Goal: Obtain resource: Obtain resource

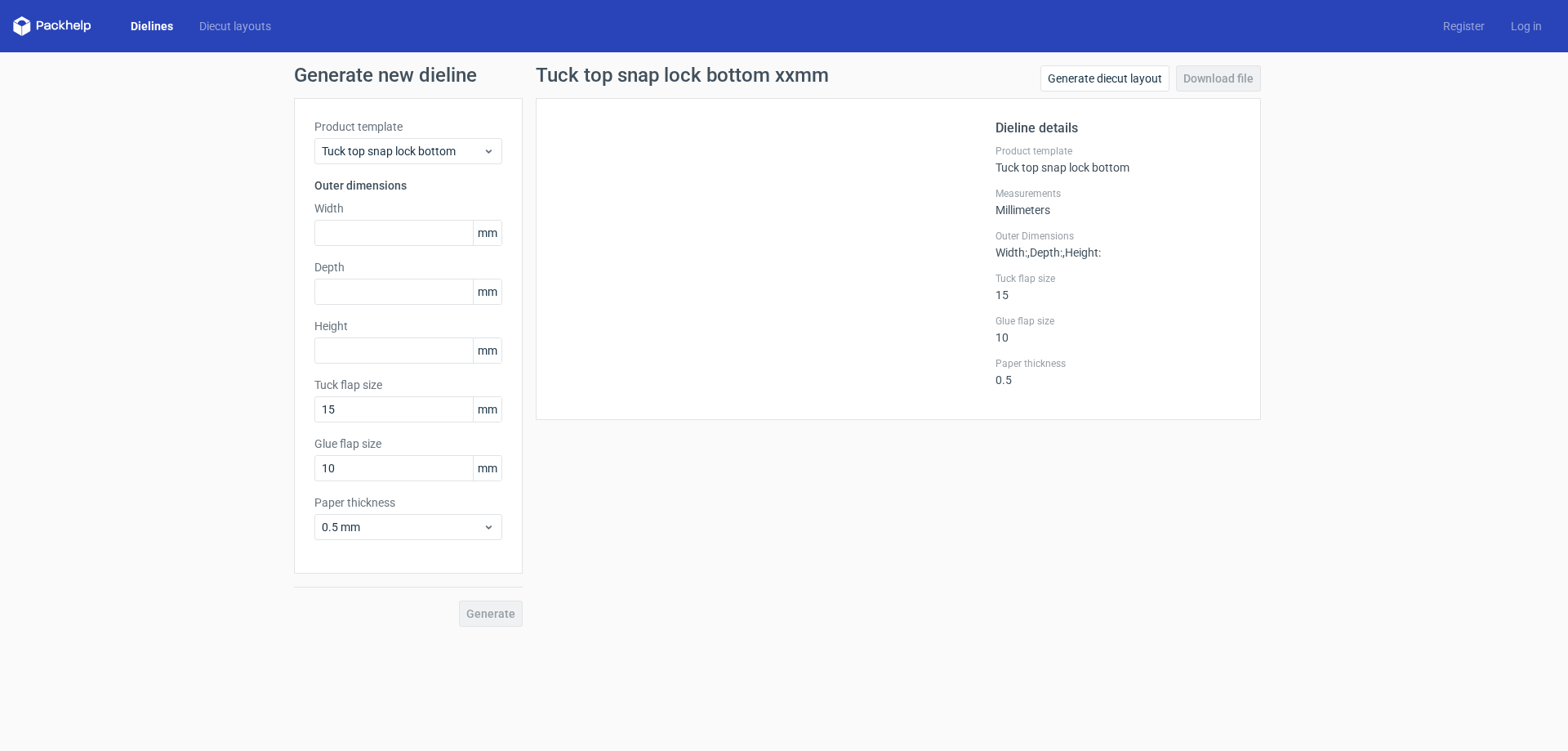
click at [163, 21] on link "Dielines" at bounding box center [152, 26] width 69 height 17
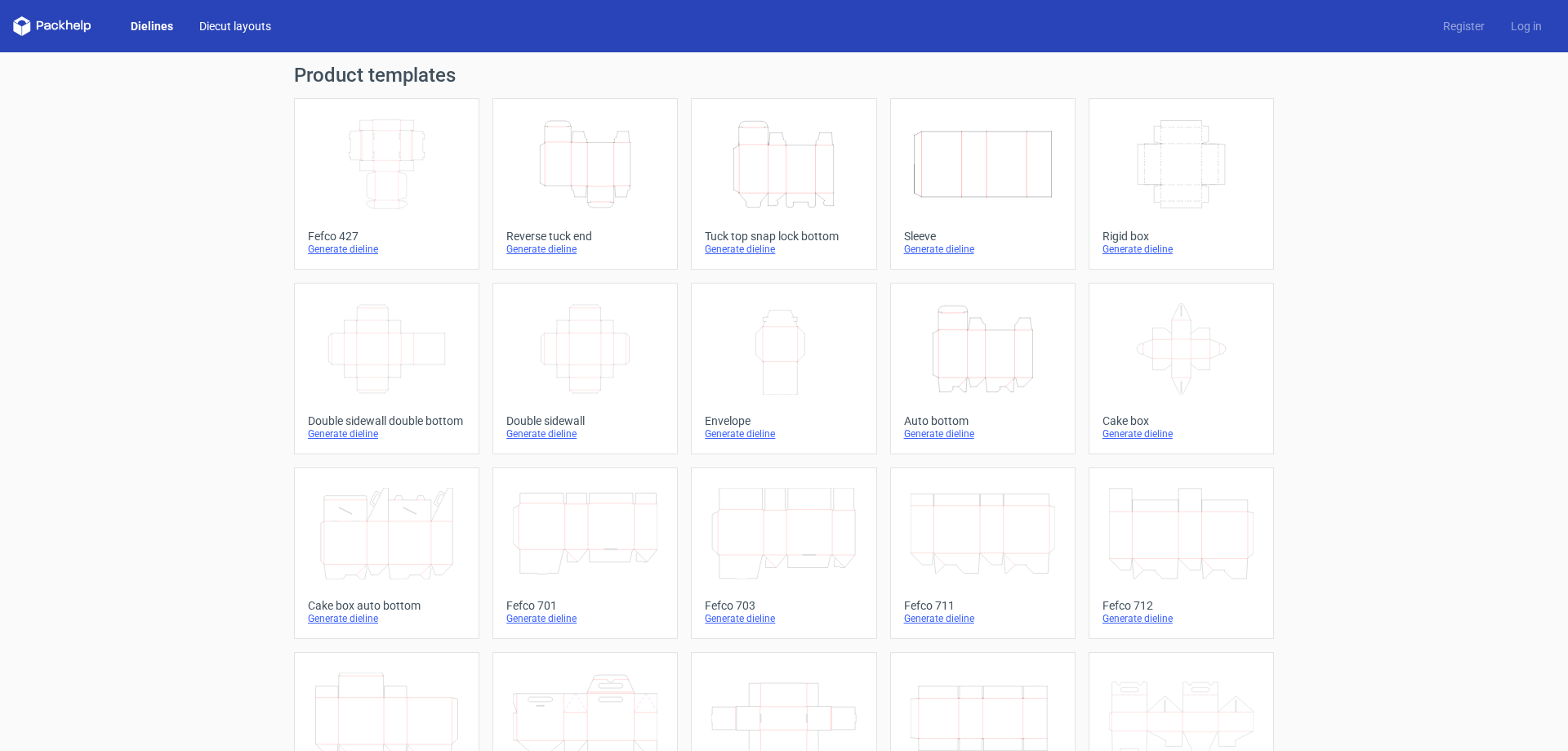
click at [251, 21] on link "Diecut layouts" at bounding box center [235, 26] width 98 height 17
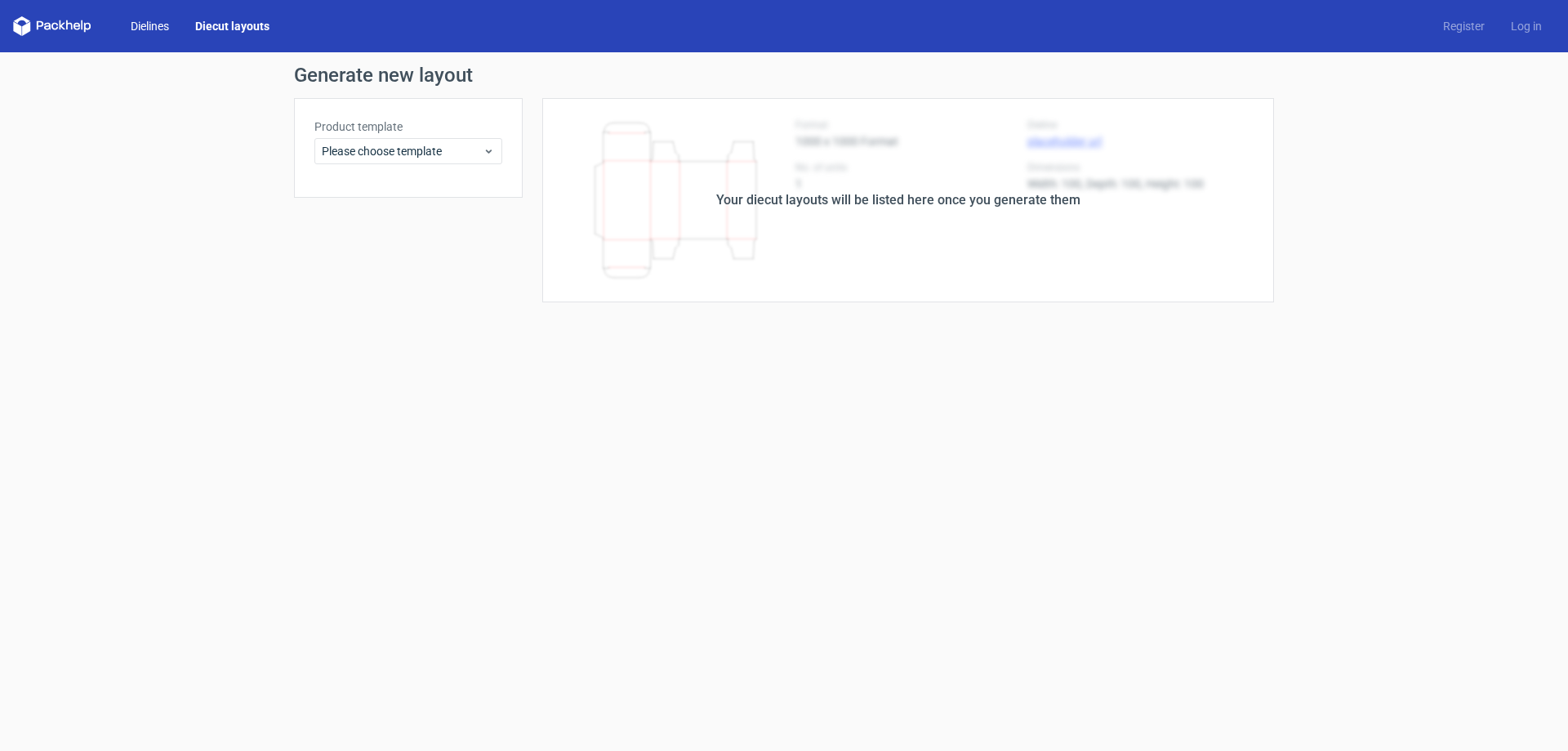
click at [130, 30] on link "Dielines" at bounding box center [149, 26] width 64 height 17
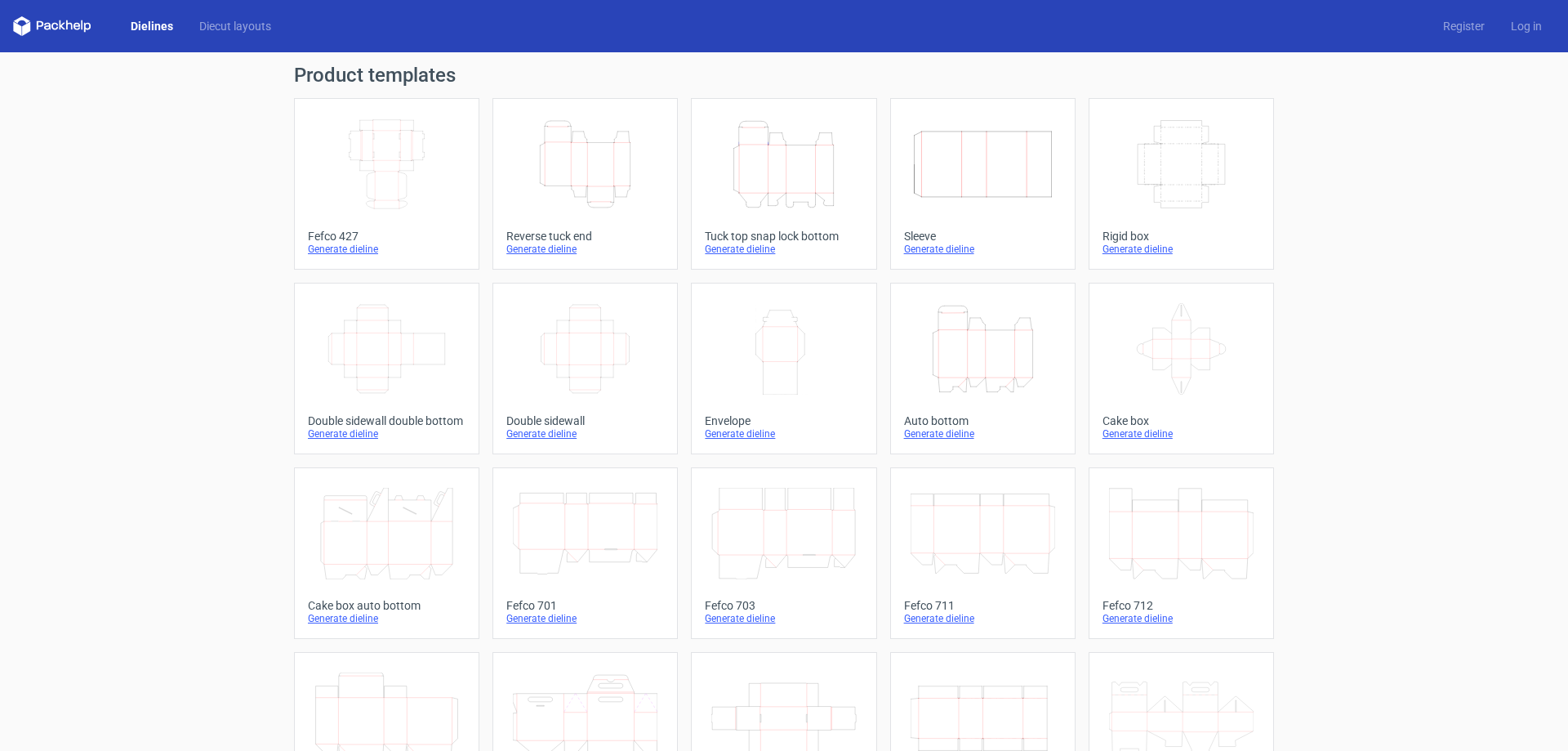
click at [72, 30] on icon at bounding box center [69, 25] width 7 height 10
click at [26, 30] on polygon at bounding box center [26, 28] width 8 height 14
